Goal: Navigation & Orientation: Find specific page/section

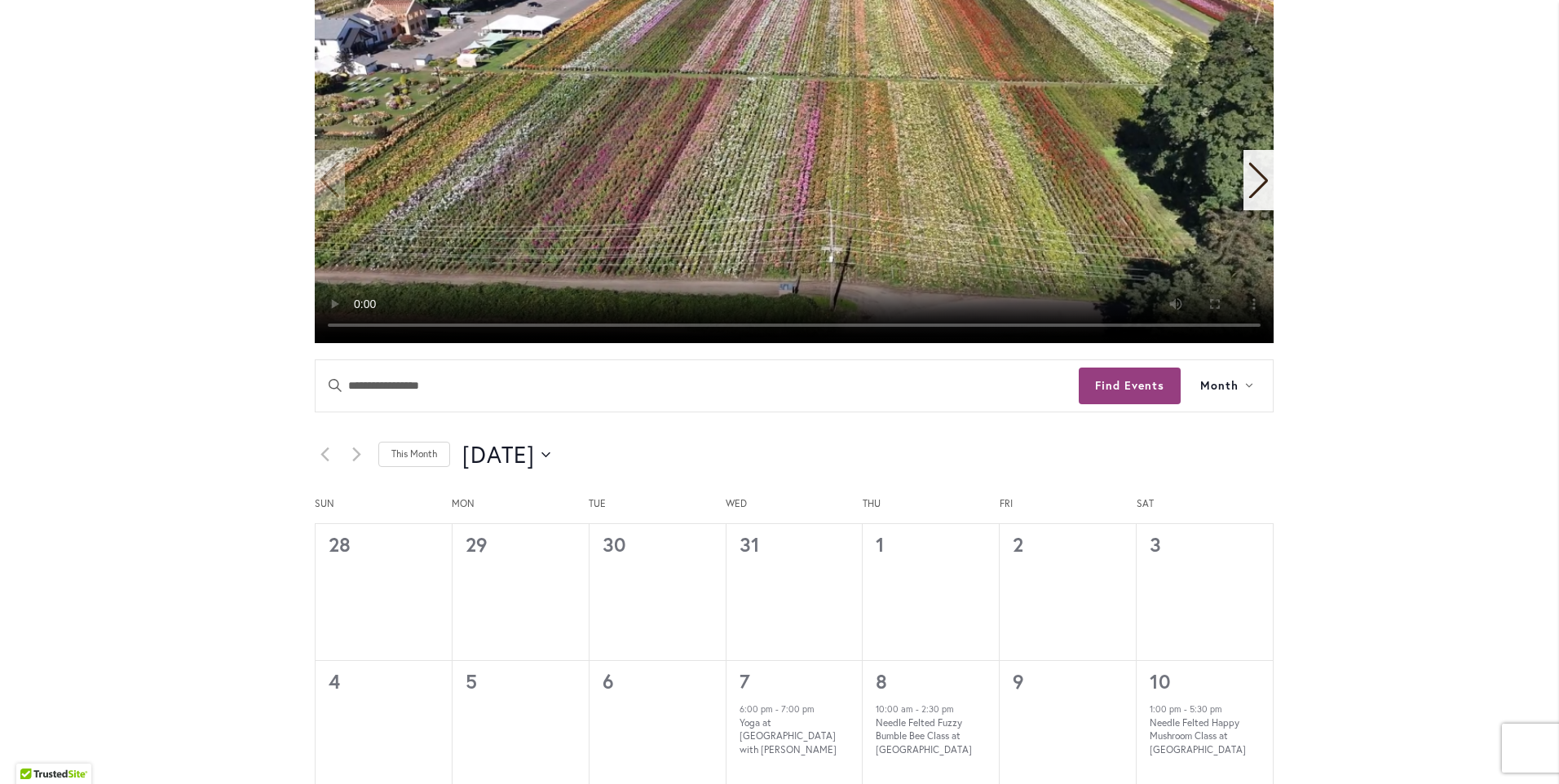
scroll to position [473, 0]
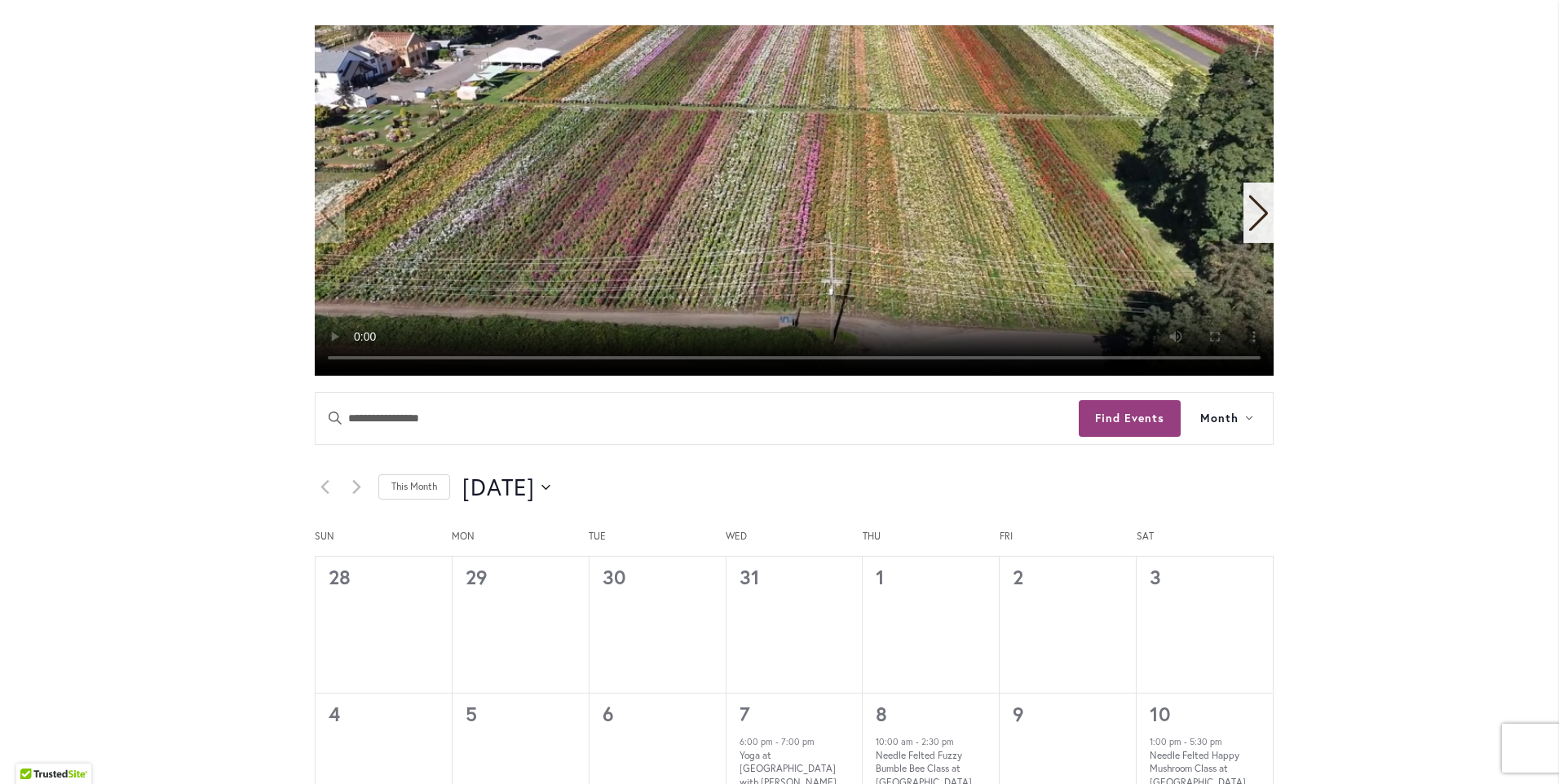
click at [1258, 211] on icon "Next slide" at bounding box center [1259, 214] width 19 height 36
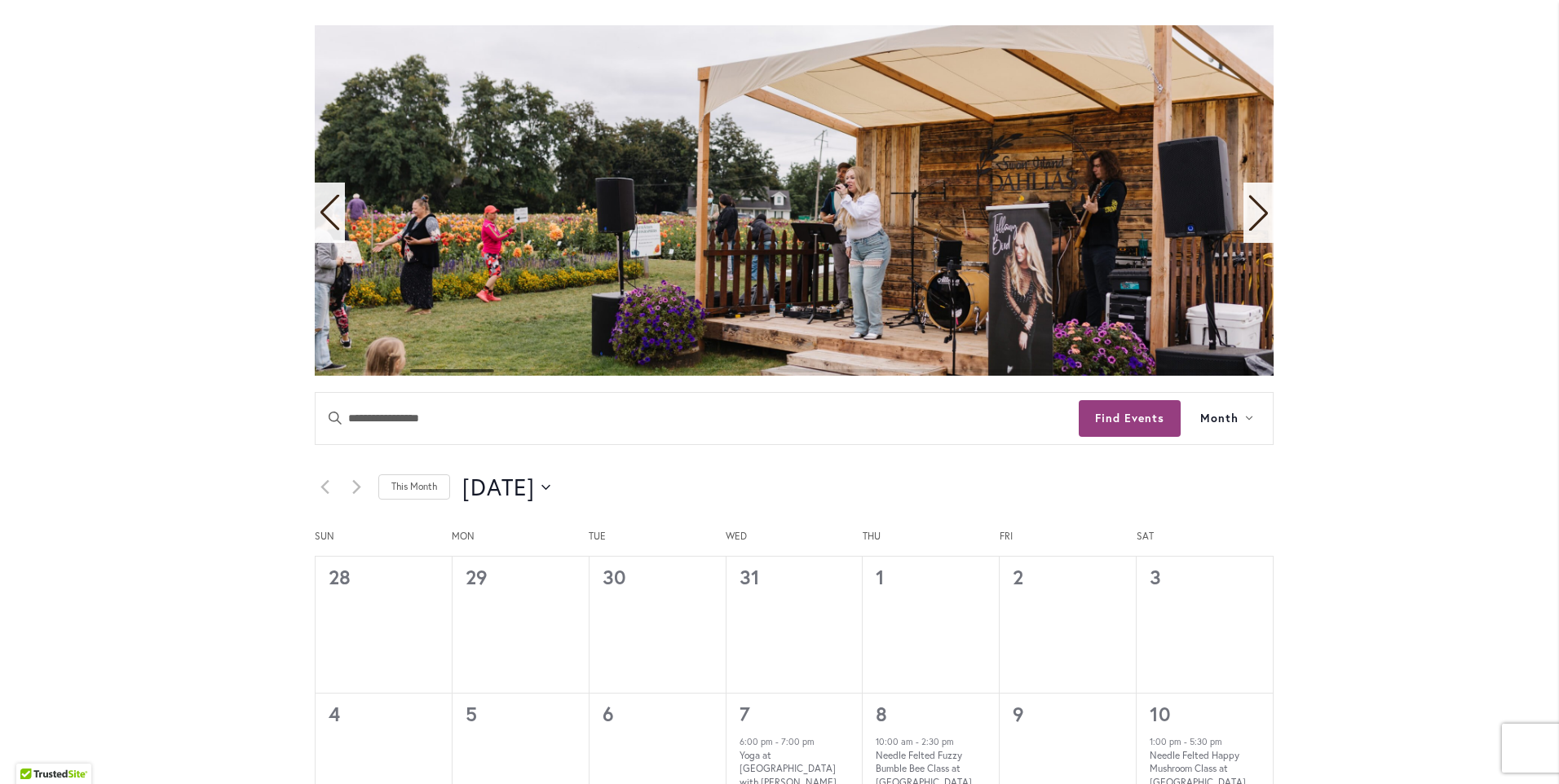
click at [1258, 211] on icon "Next slide" at bounding box center [1259, 214] width 19 height 36
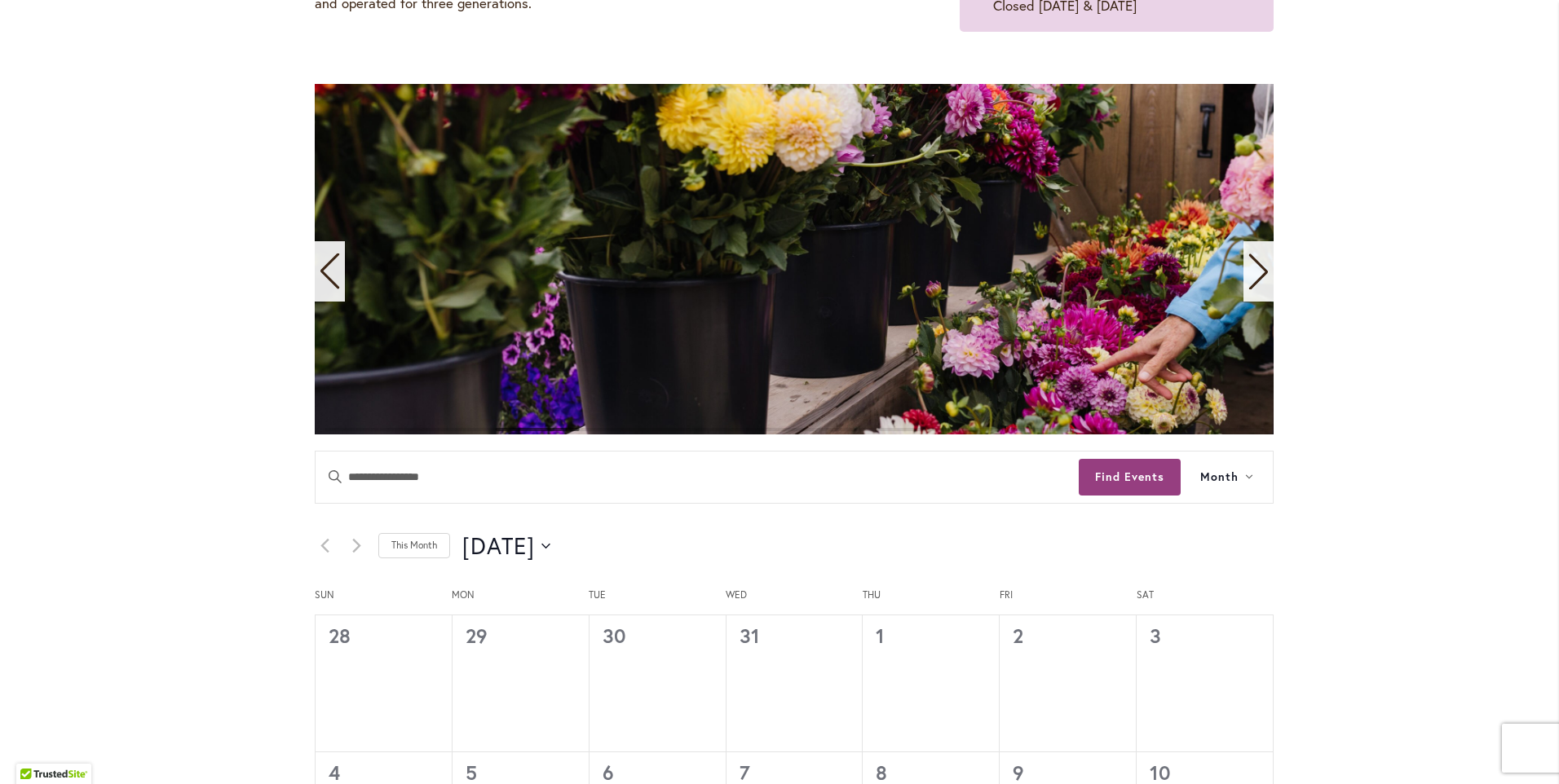
scroll to position [408, 0]
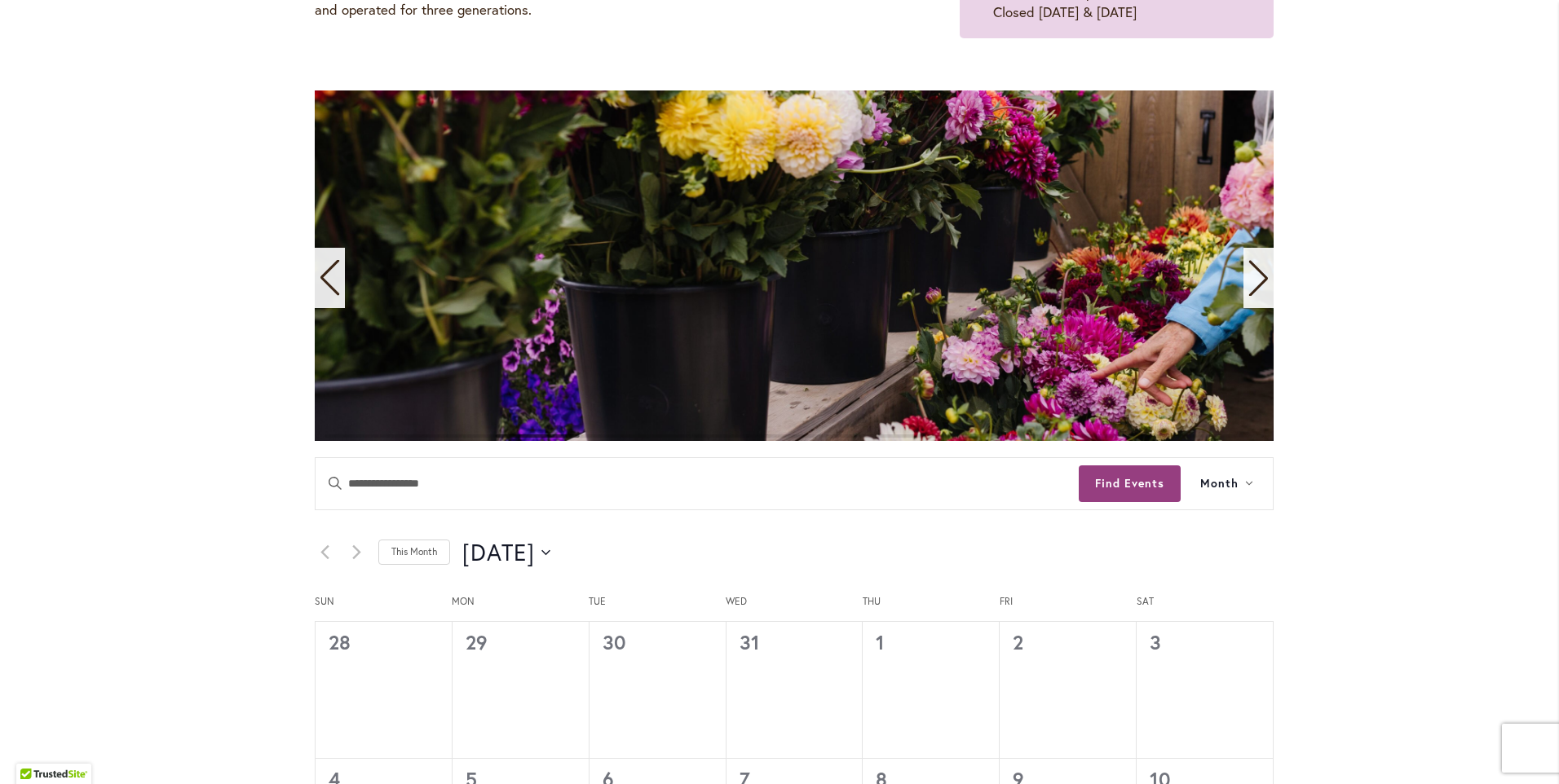
click at [1248, 274] on icon "Next slide" at bounding box center [1258, 278] width 22 height 36
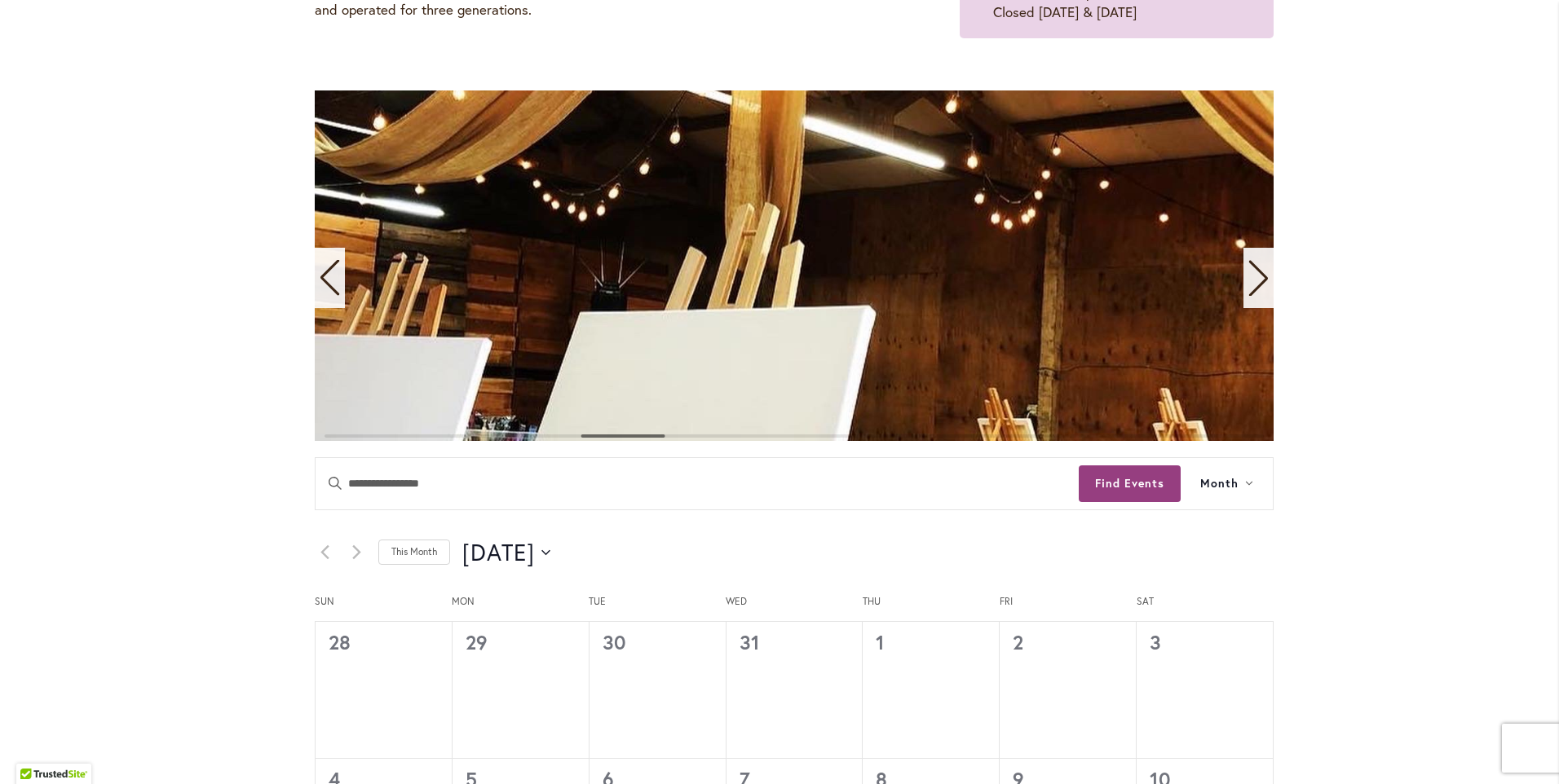
click at [1248, 274] on icon "Next slide" at bounding box center [1258, 278] width 22 height 36
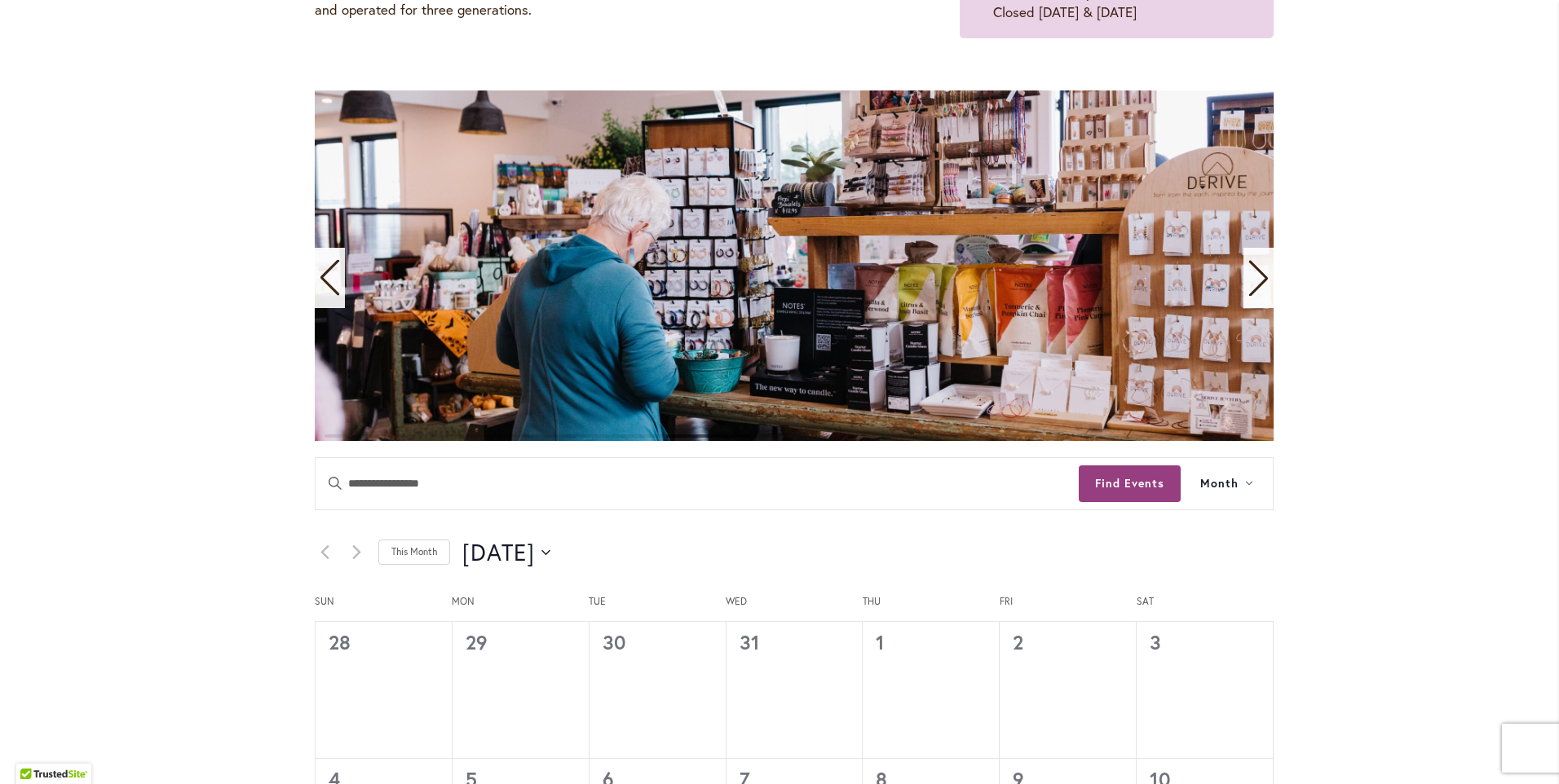
click at [1248, 274] on icon "Next slide" at bounding box center [1258, 278] width 22 height 36
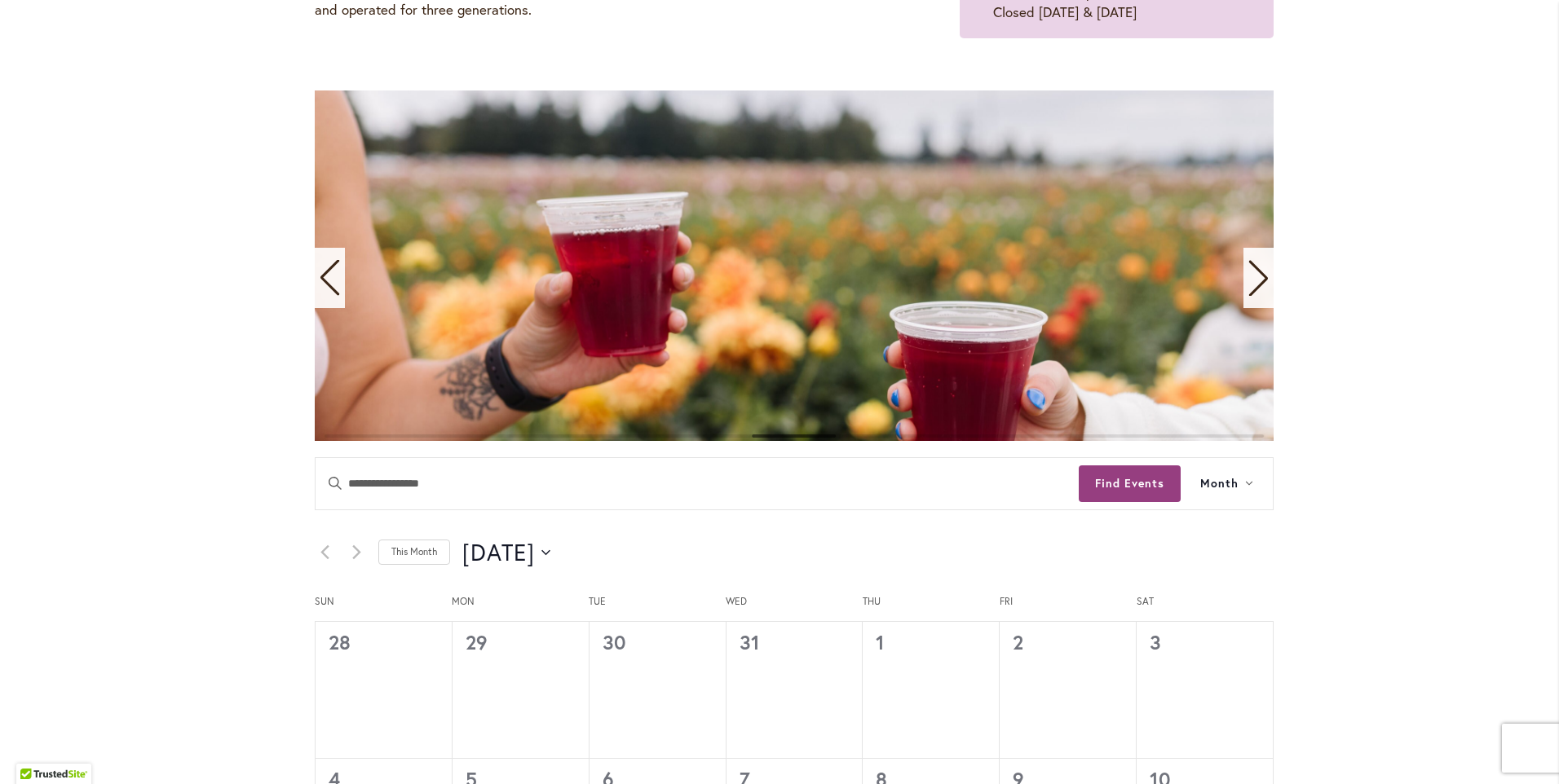
click at [1248, 273] on icon "Next slide" at bounding box center [1258, 278] width 22 height 36
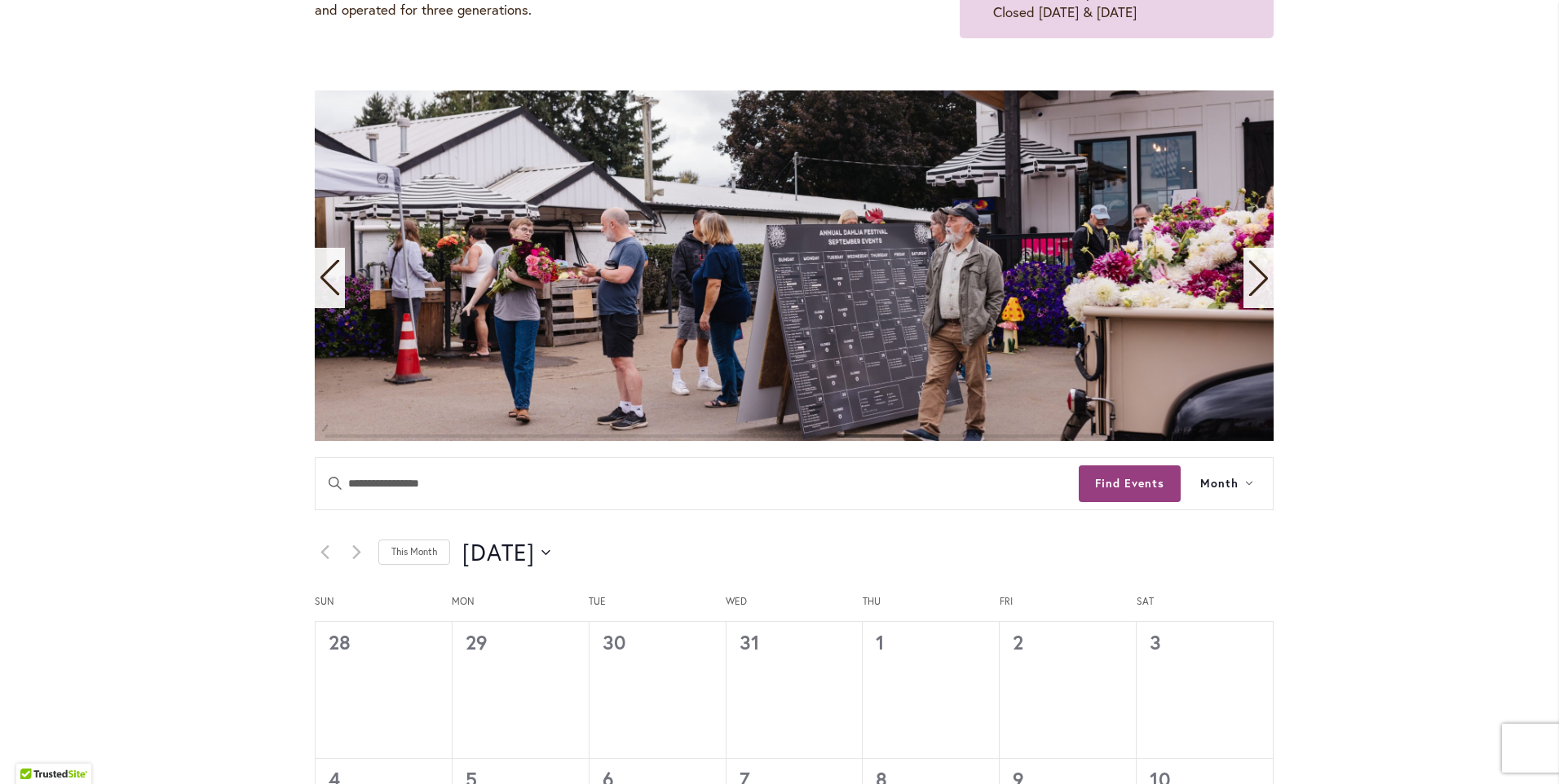
click at [1248, 273] on icon "Next slide" at bounding box center [1258, 278] width 22 height 36
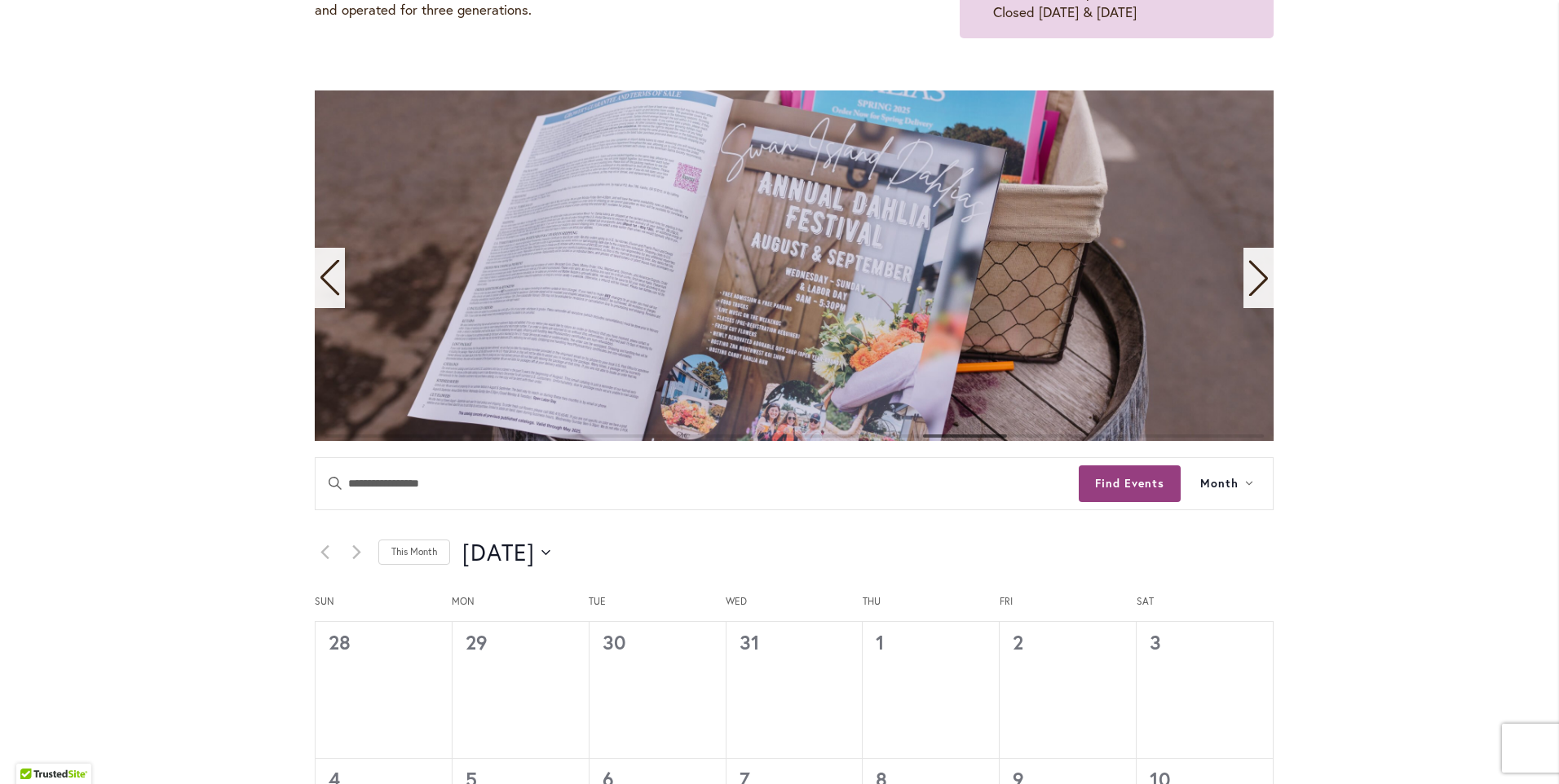
click at [1248, 273] on icon "Next slide" at bounding box center [1258, 278] width 22 height 36
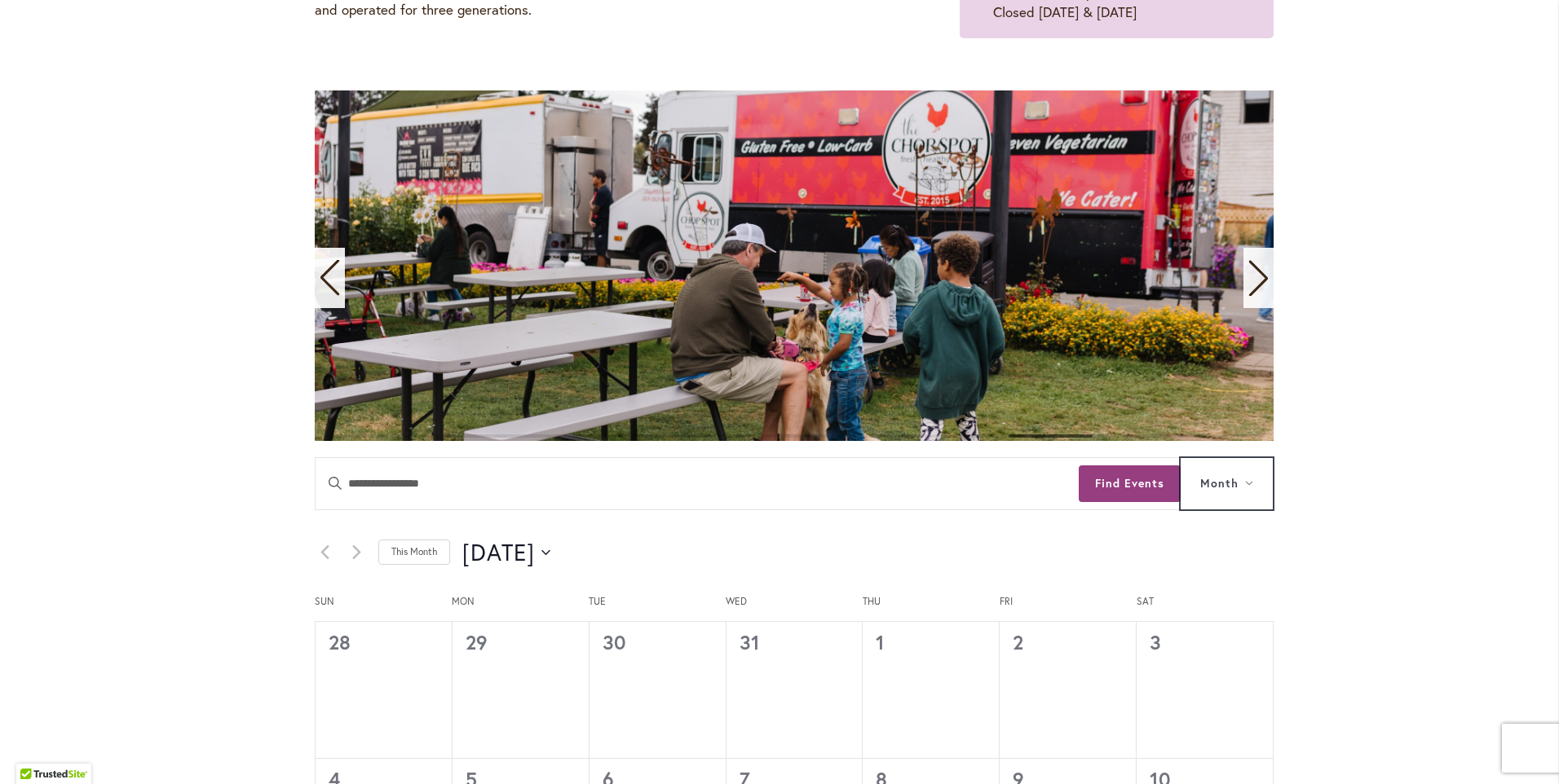
click at [1246, 483] on icon at bounding box center [1249, 483] width 8 height 5
